Goal: Information Seeking & Learning: Learn about a topic

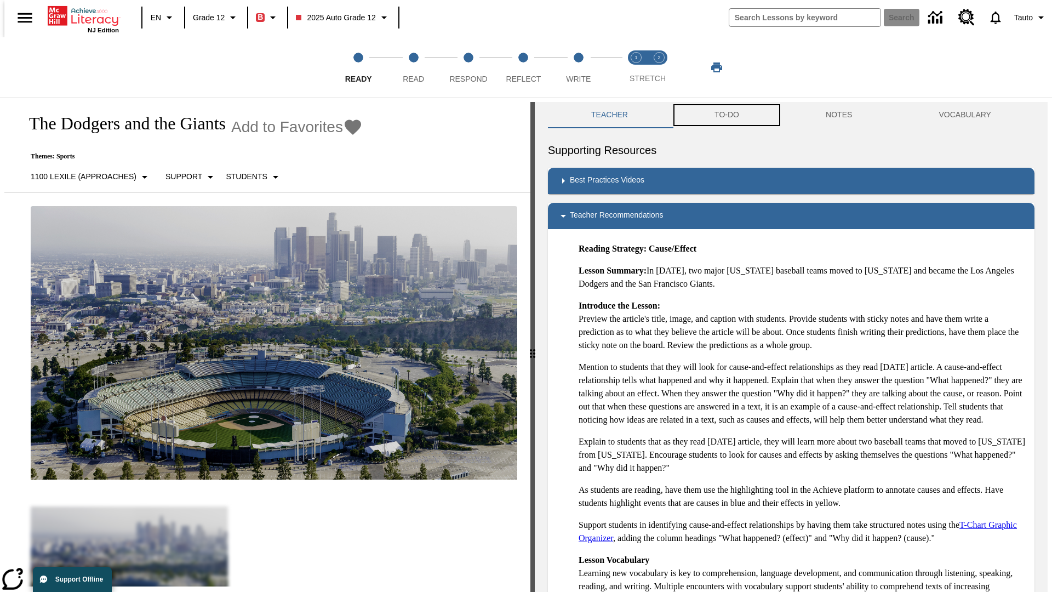
click at [726, 115] on button "TO-DO" at bounding box center [726, 115] width 111 height 26
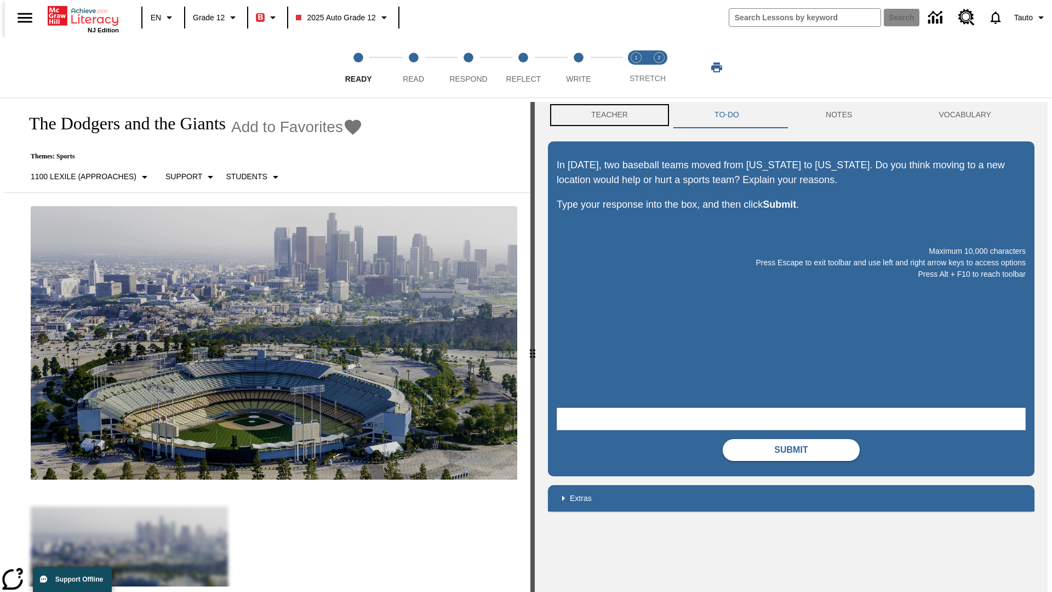
scroll to position [1, 0]
click at [606, 115] on button "Teacher" at bounding box center [609, 114] width 123 height 26
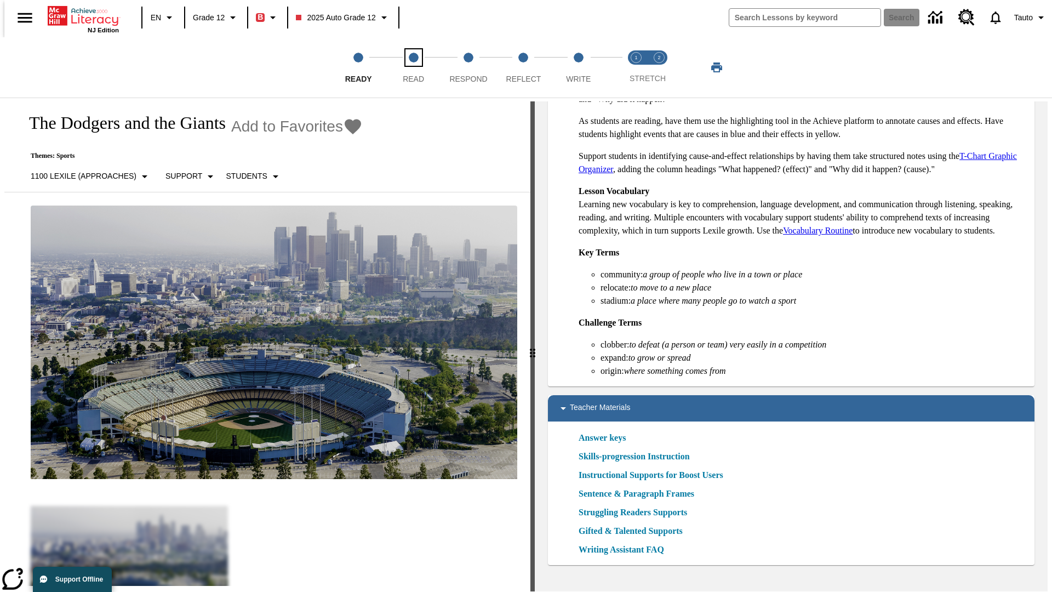
click at [413, 67] on span "Read" at bounding box center [413, 75] width 21 height 20
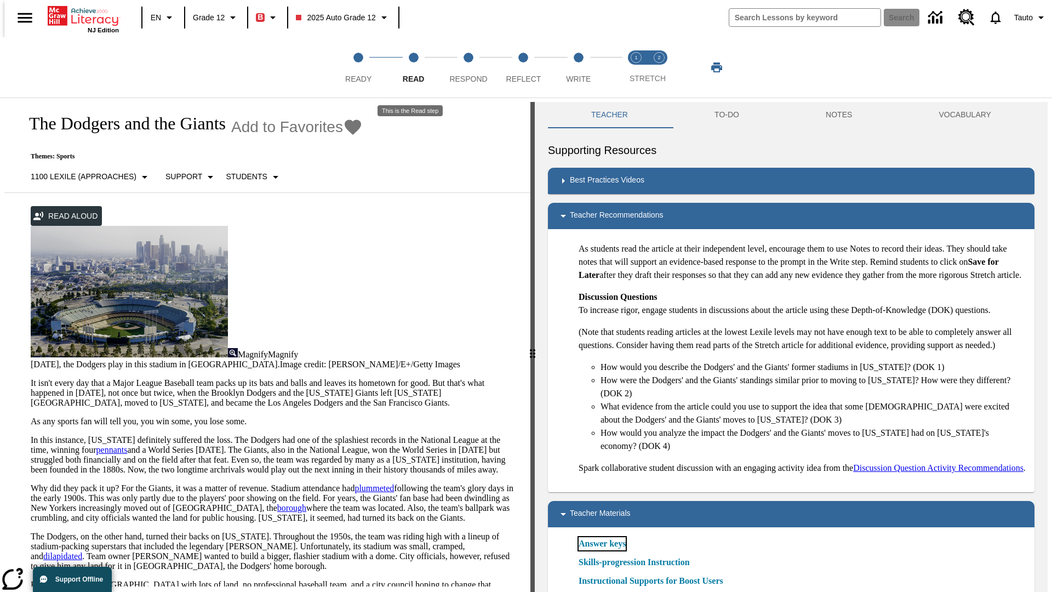
click at [602, 550] on link "Answer keys" at bounding box center [602, 543] width 47 height 13
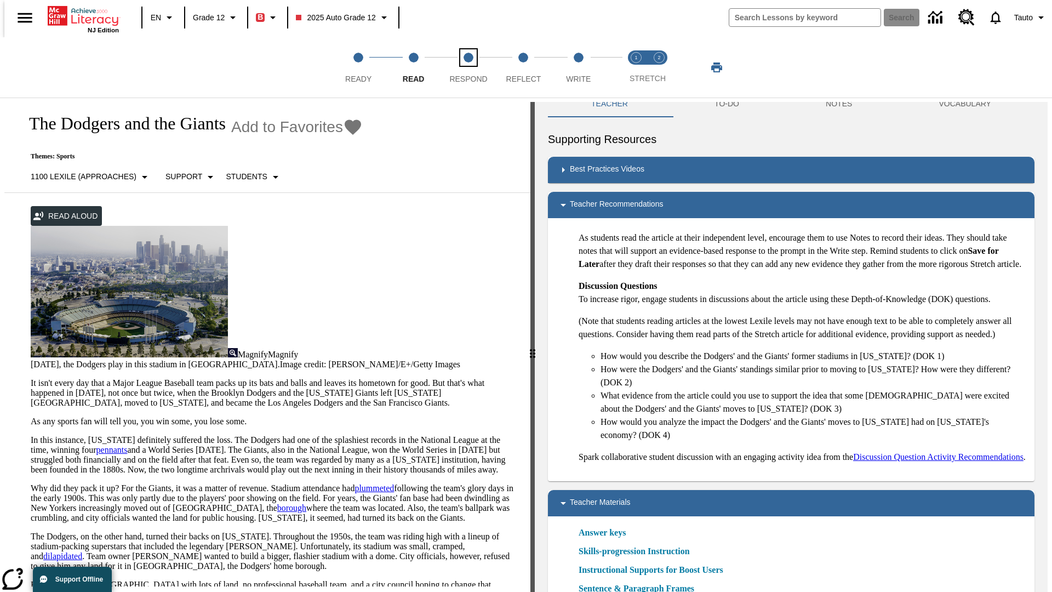
click at [469, 67] on span "Respond" at bounding box center [468, 75] width 38 height 20
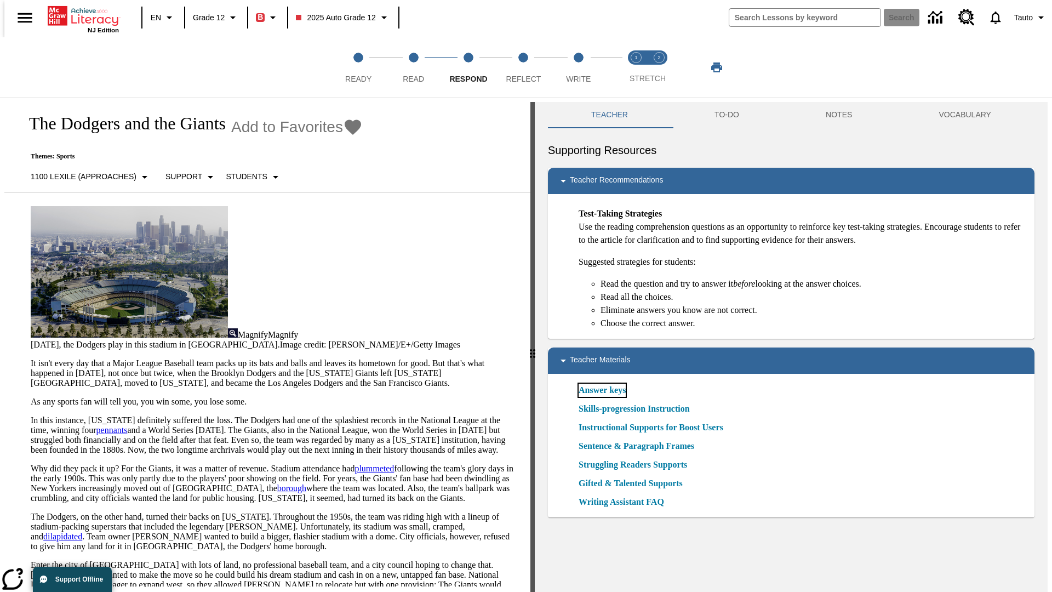
click at [602, 390] on link "Answer keys" at bounding box center [602, 390] width 47 height 13
click at [523, 67] on span "Reflect" at bounding box center [523, 75] width 35 height 20
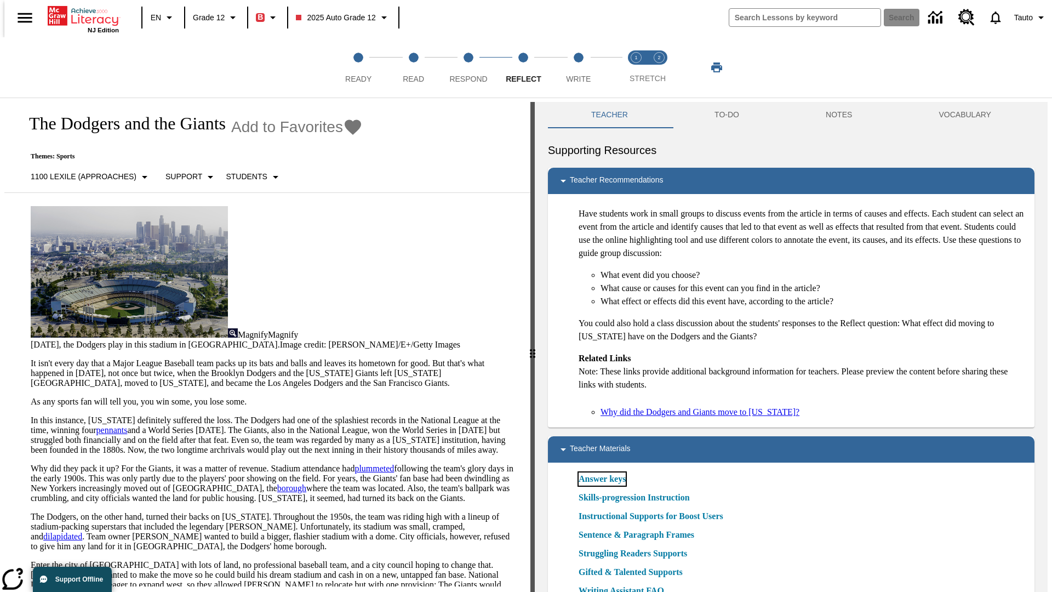
click at [602, 479] on link "Answer keys" at bounding box center [602, 478] width 47 height 13
